Goal: Information Seeking & Learning: Understand process/instructions

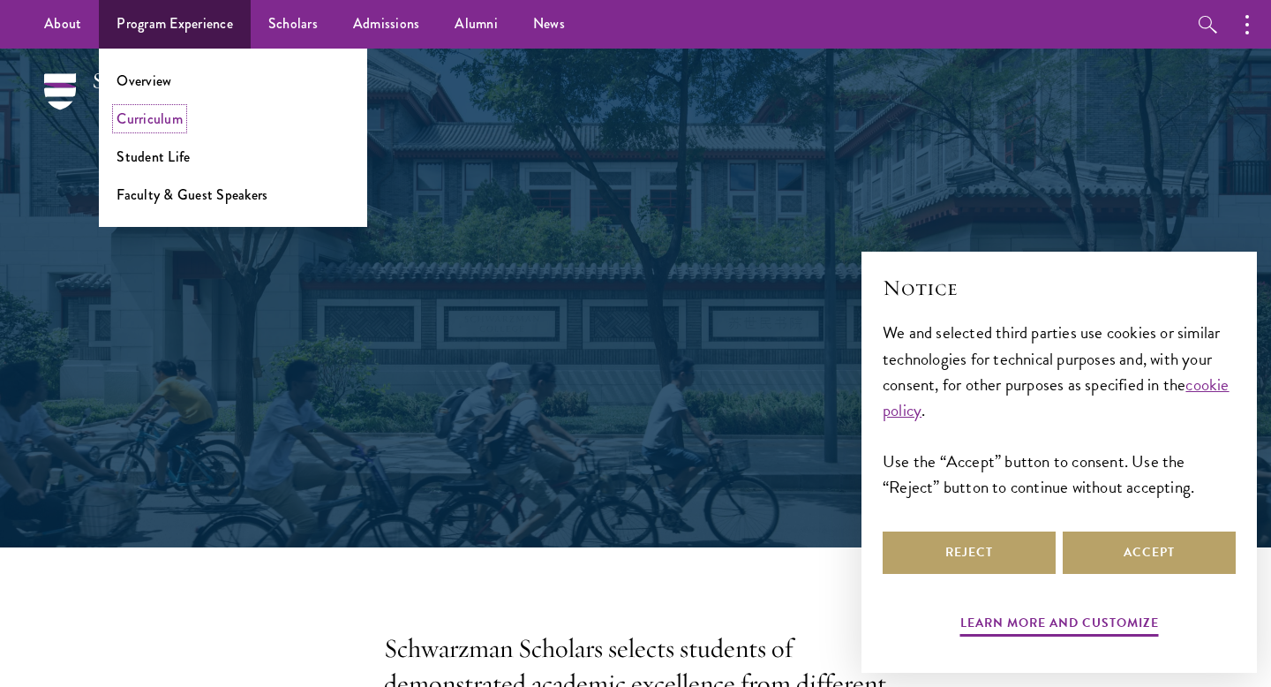
click at [163, 124] on link "Curriculum" at bounding box center [149, 119] width 66 height 20
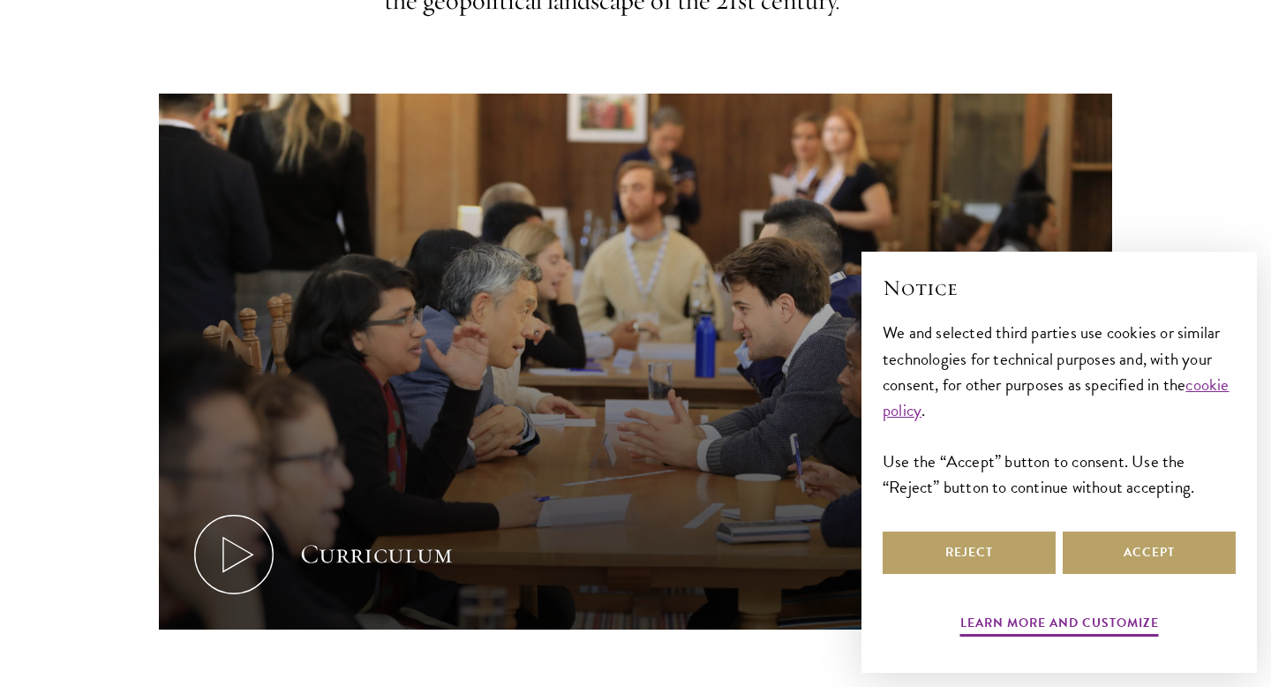
scroll to position [687, 0]
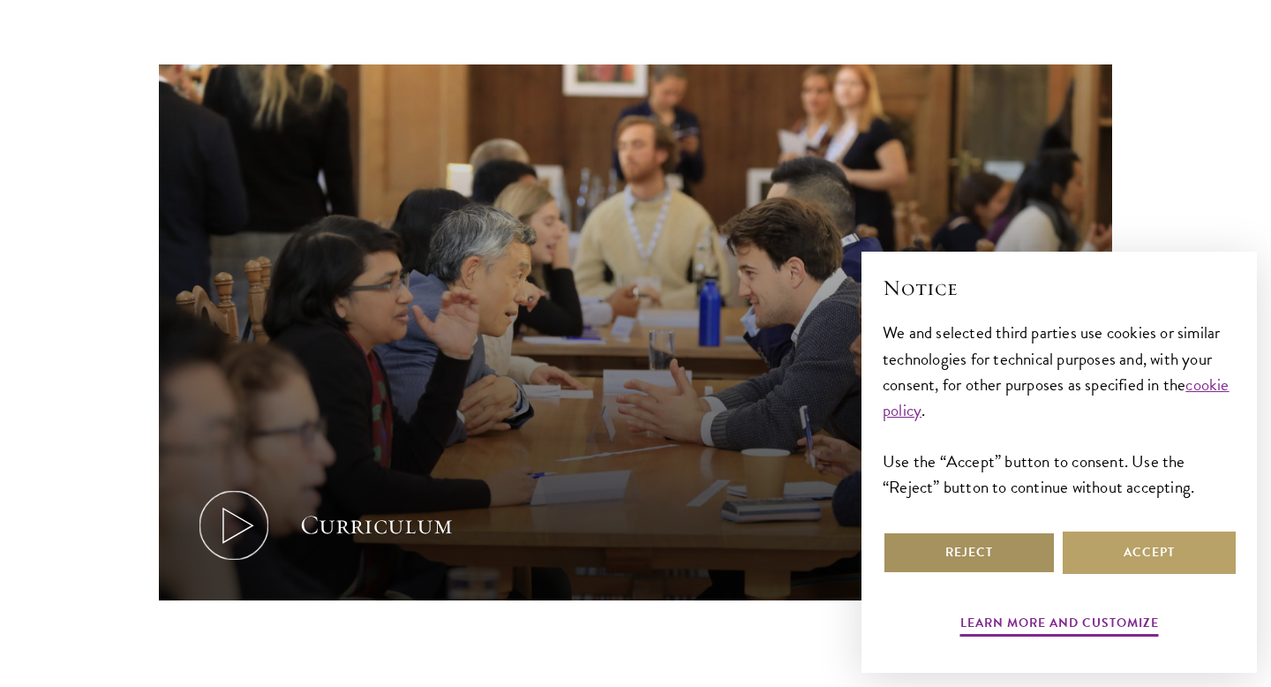
click at [903, 552] on button "Reject" at bounding box center [968, 552] width 173 height 42
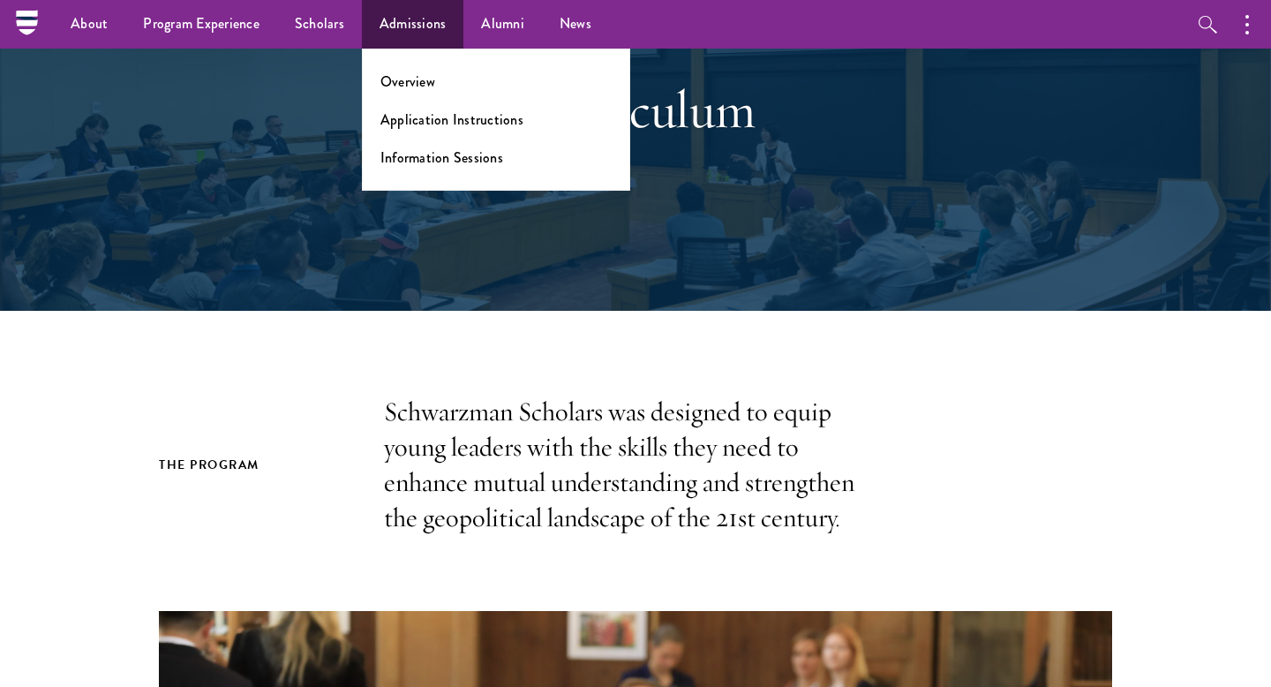
scroll to position [0, 0]
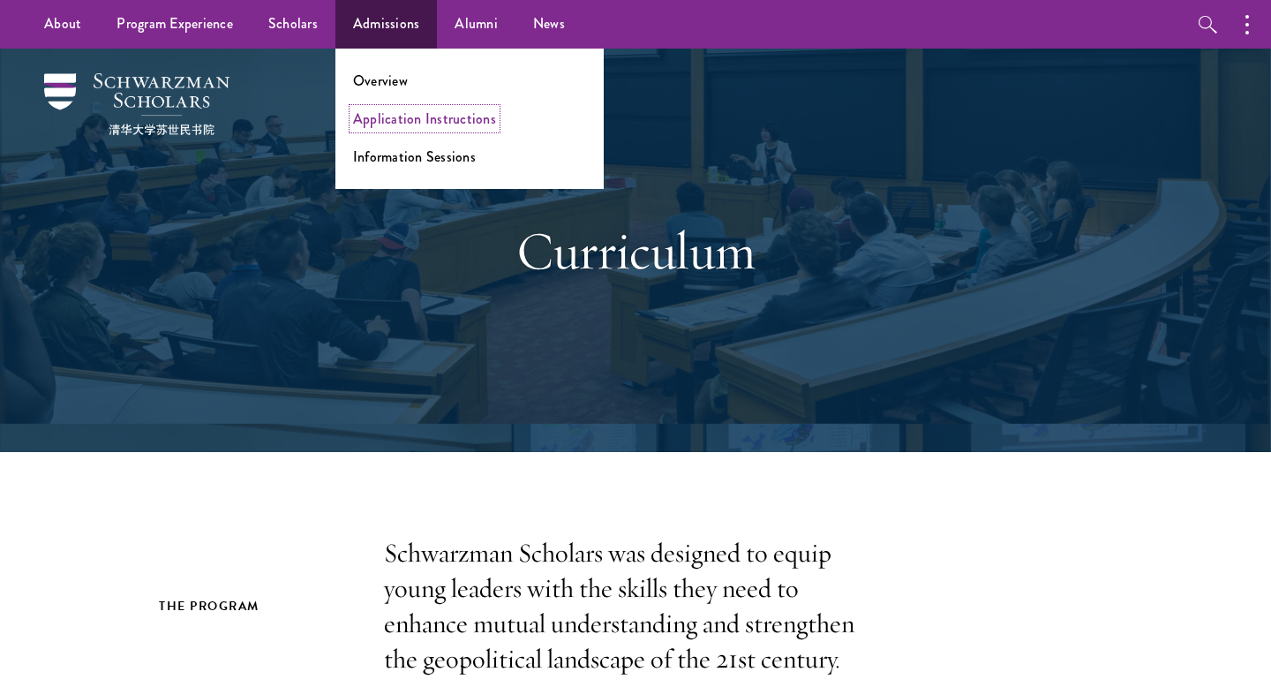
click at [398, 120] on link "Application Instructions" at bounding box center [424, 119] width 143 height 20
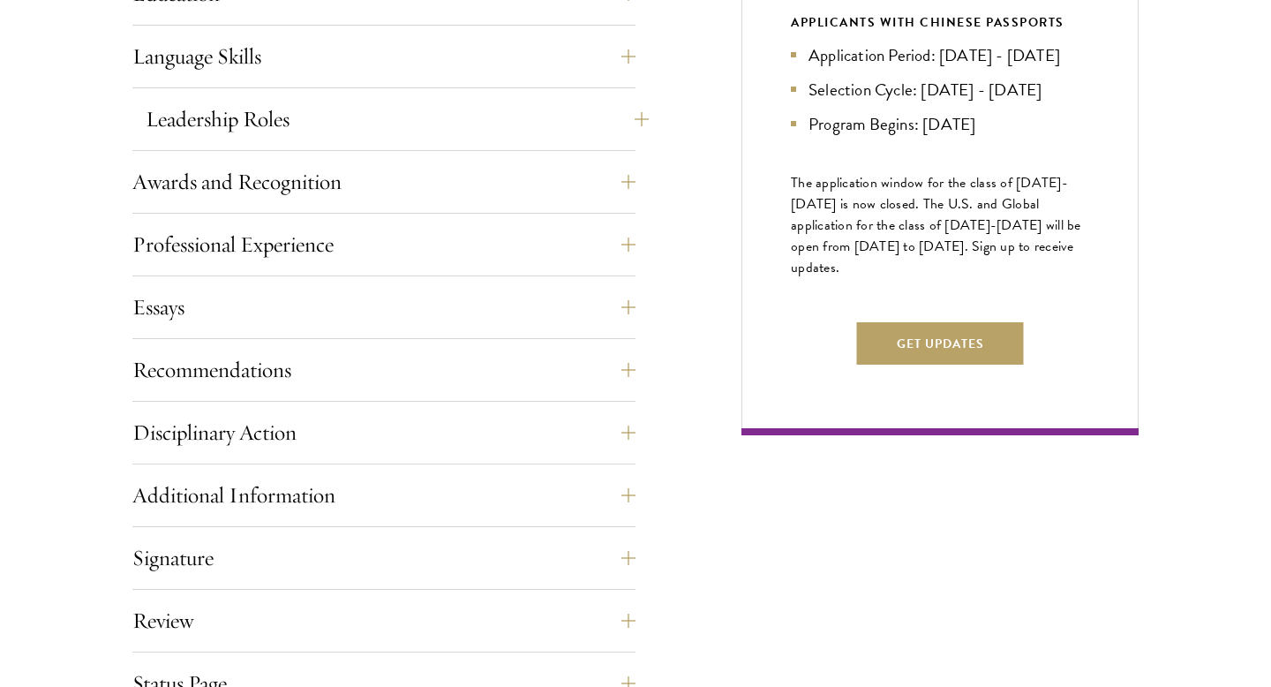
scroll to position [1215, 0]
